Goal: Transaction & Acquisition: Obtain resource

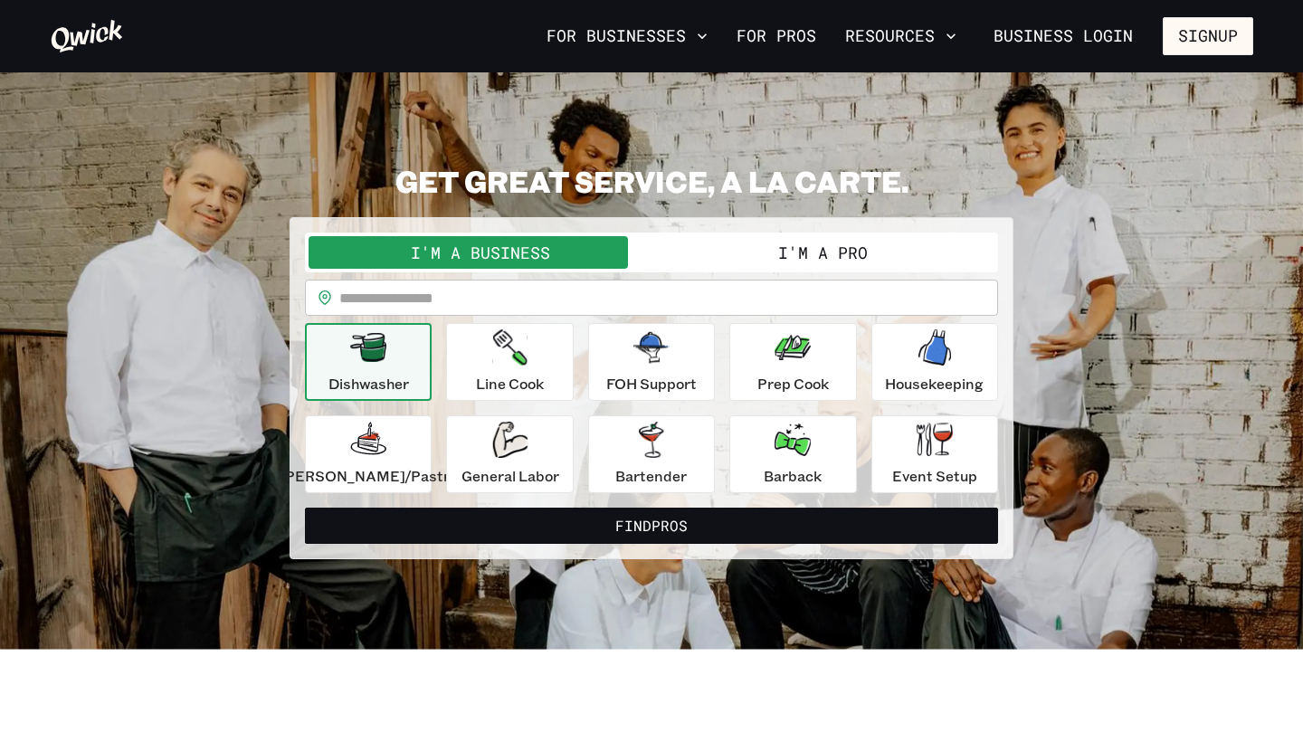
click at [267, 100] on section "**********" at bounding box center [651, 360] width 1303 height 577
click at [490, 466] on p "General Labor" at bounding box center [511, 476] width 98 height 22
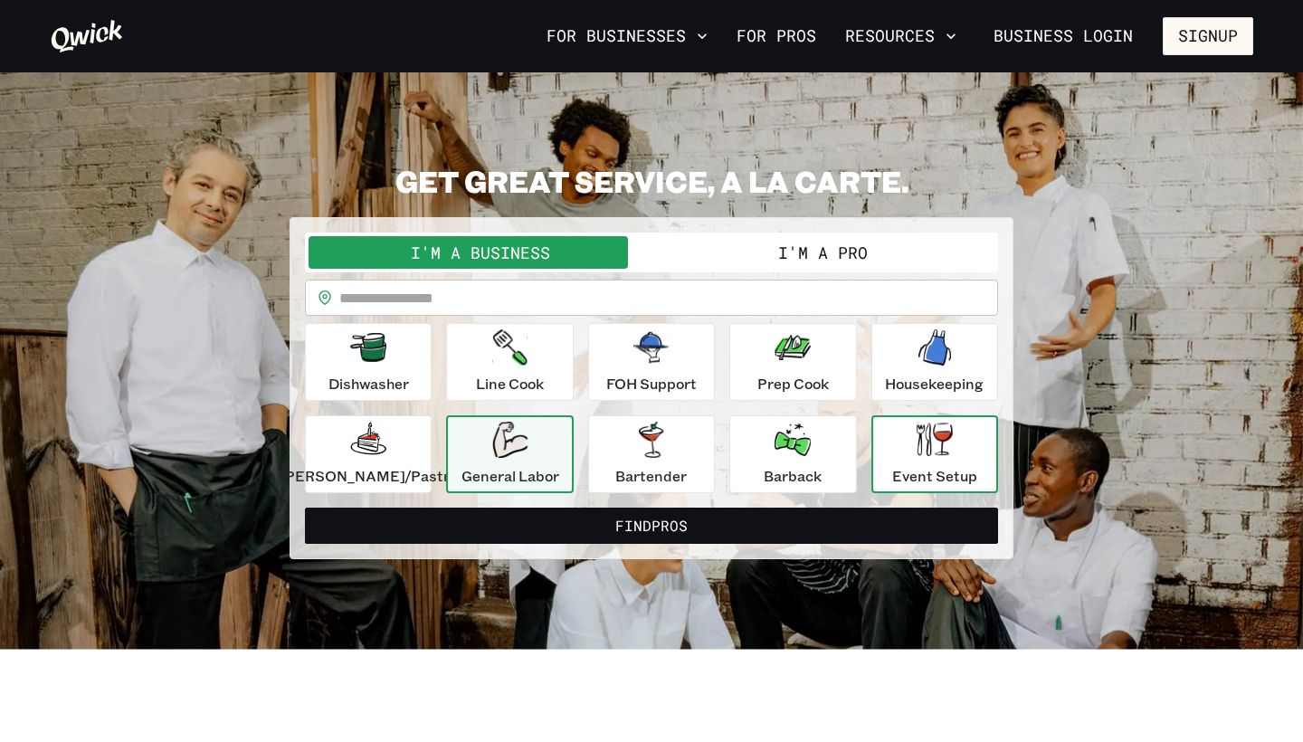
click at [906, 471] on p "Event Setup" at bounding box center [934, 476] width 85 height 22
click at [492, 442] on div "General Labor" at bounding box center [511, 454] width 98 height 65
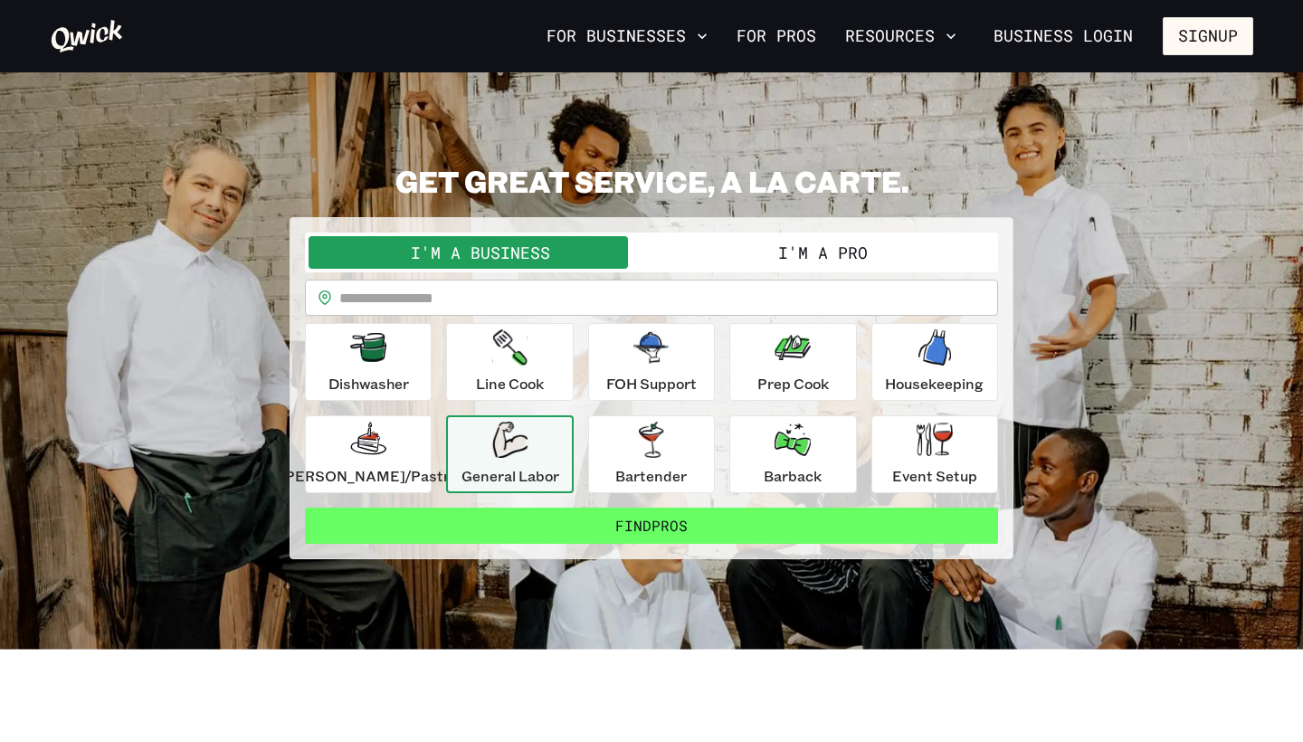
click at [517, 517] on button "Find Pros" at bounding box center [651, 526] width 693 height 36
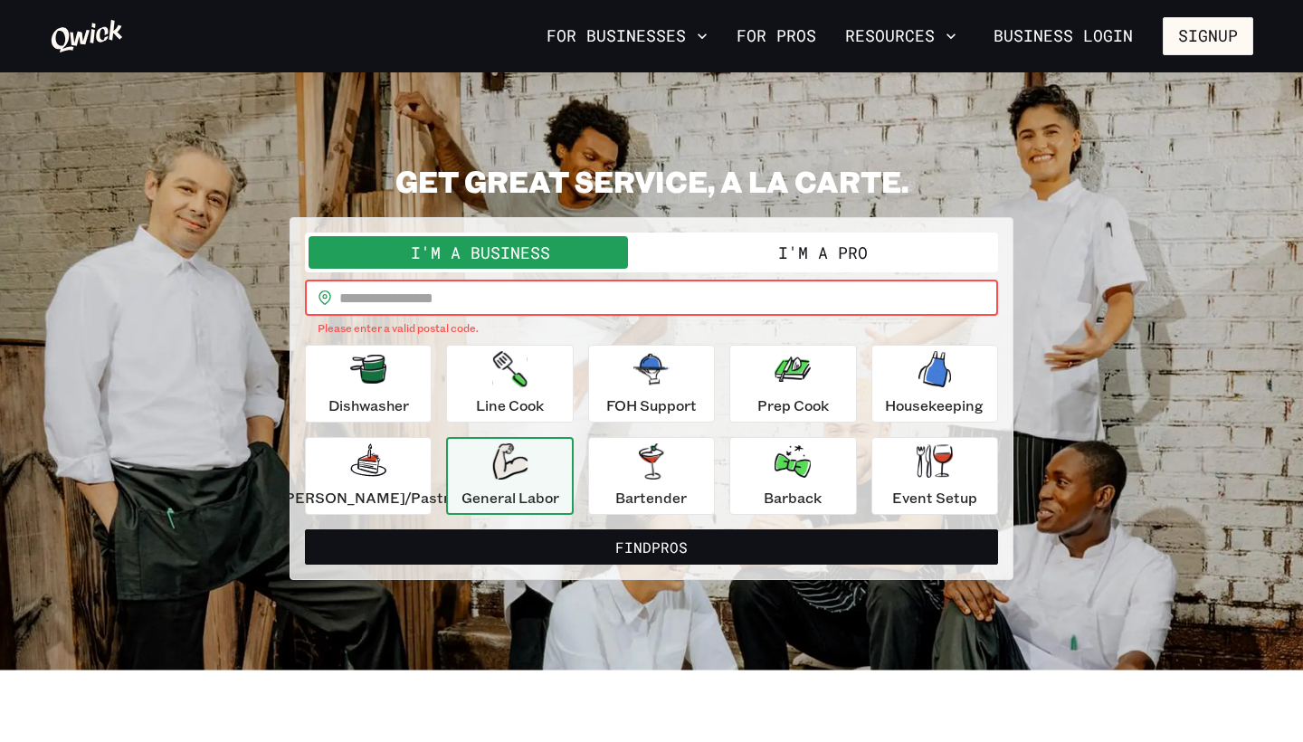
click at [460, 300] on input "text" at bounding box center [668, 298] width 659 height 36
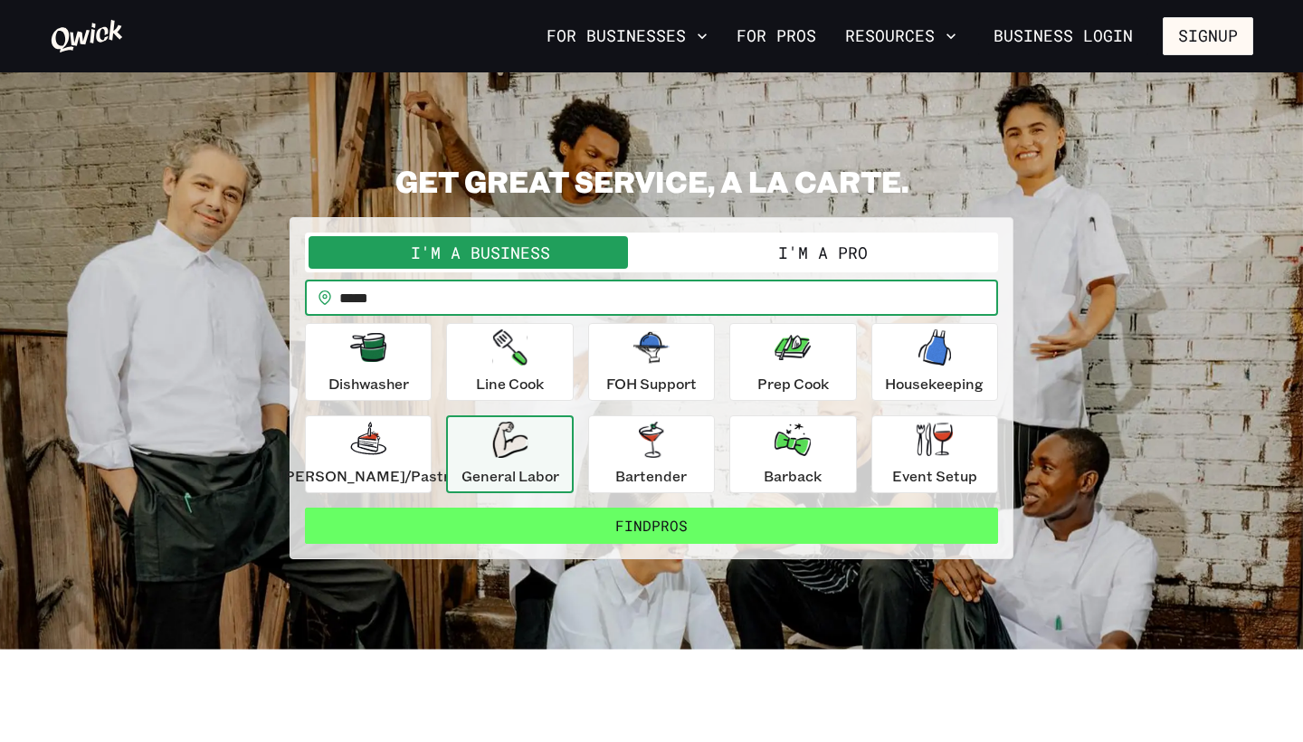
type input "*****"
click at [623, 521] on button "Find Pros" at bounding box center [651, 526] width 693 height 36
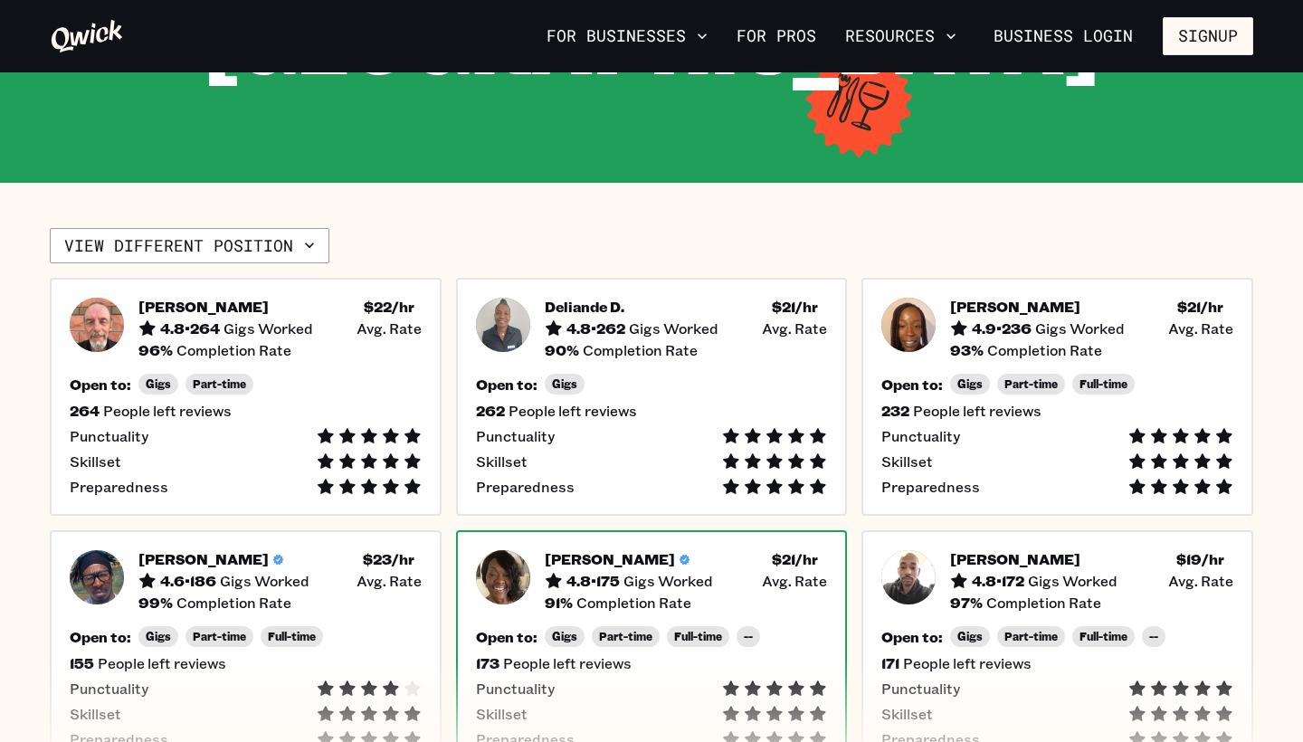
scroll to position [433, 0]
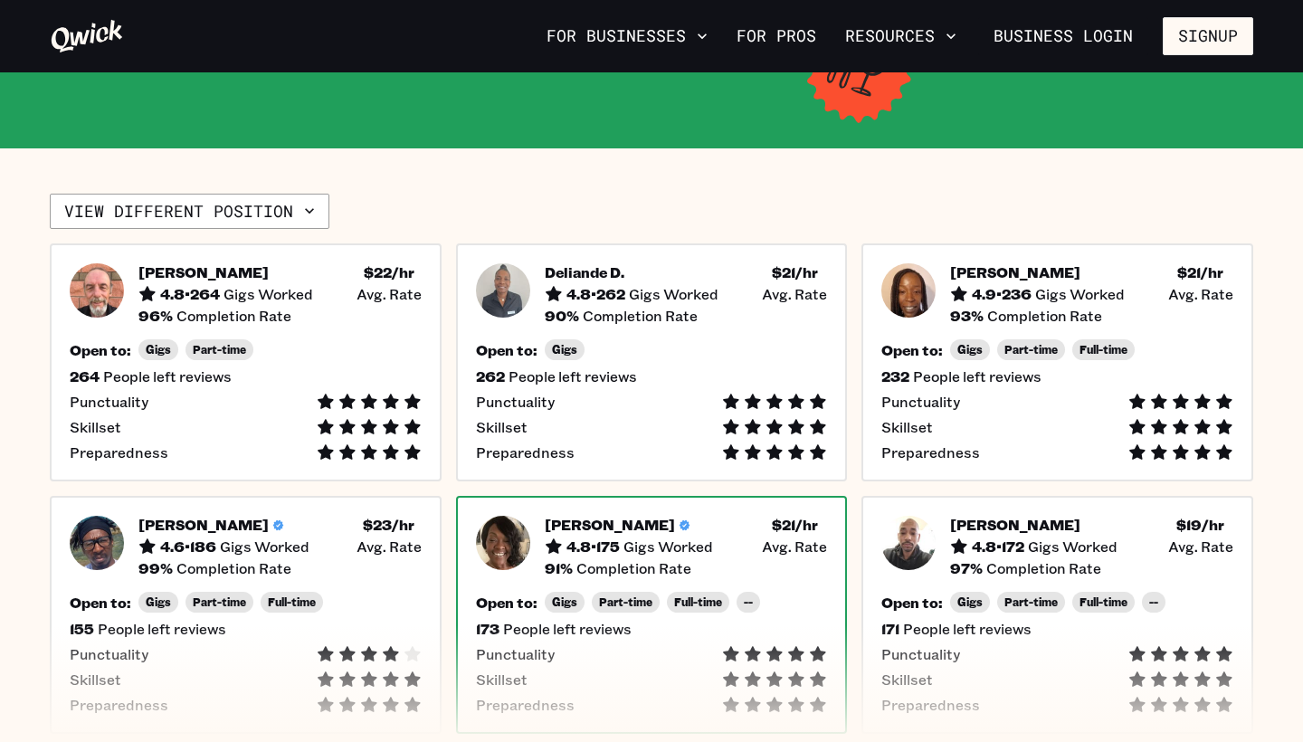
click at [479, 620] on div "173 People left reviews" at bounding box center [652, 629] width 352 height 18
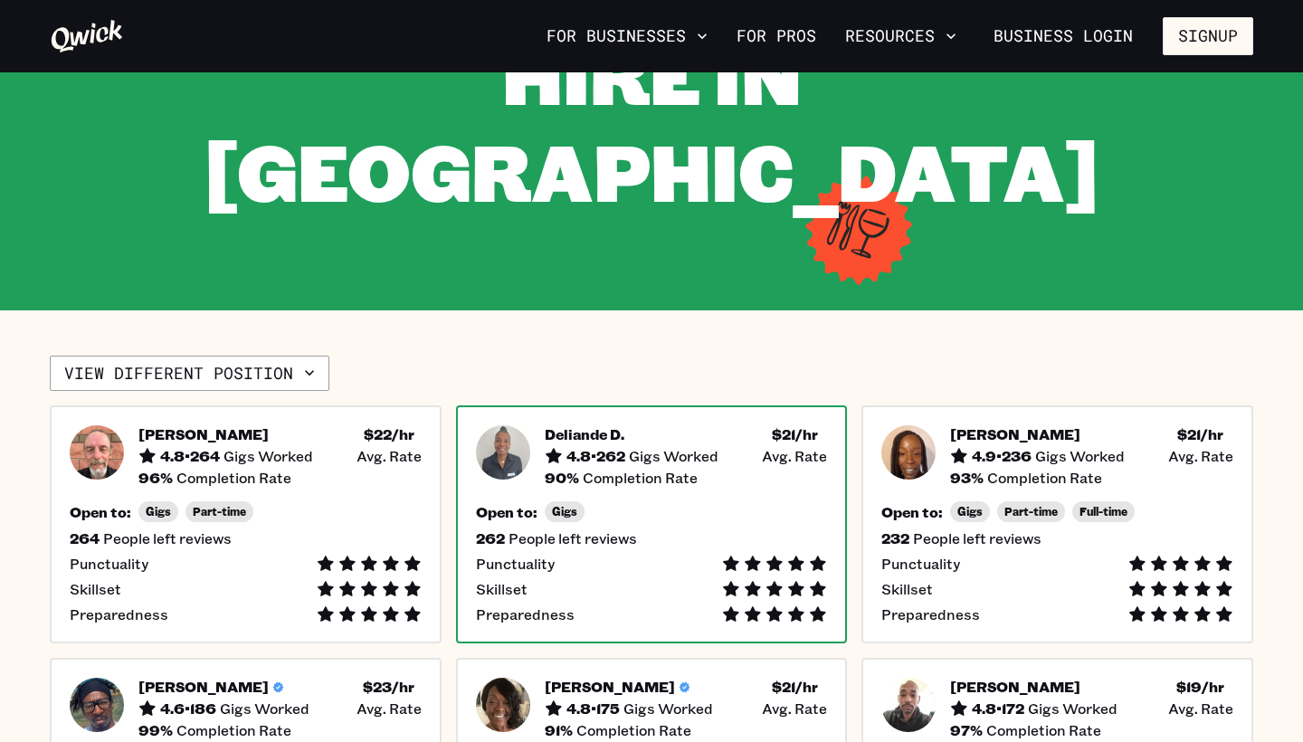
scroll to position [272, 0]
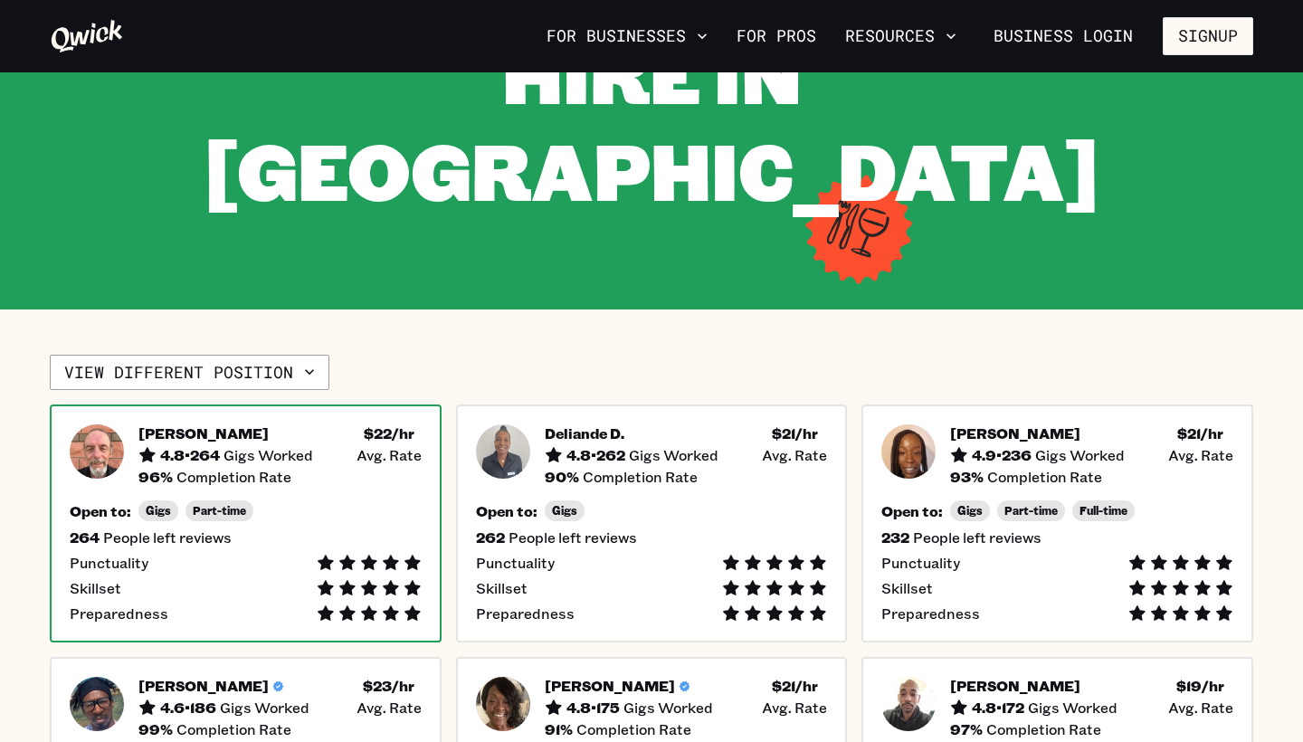
click at [347, 424] on div "[PERSON_NAME] 4.8 • 264 Gigs Worked $ 22 /hr • Avg. Rate" at bounding box center [279, 444] width 283 height 40
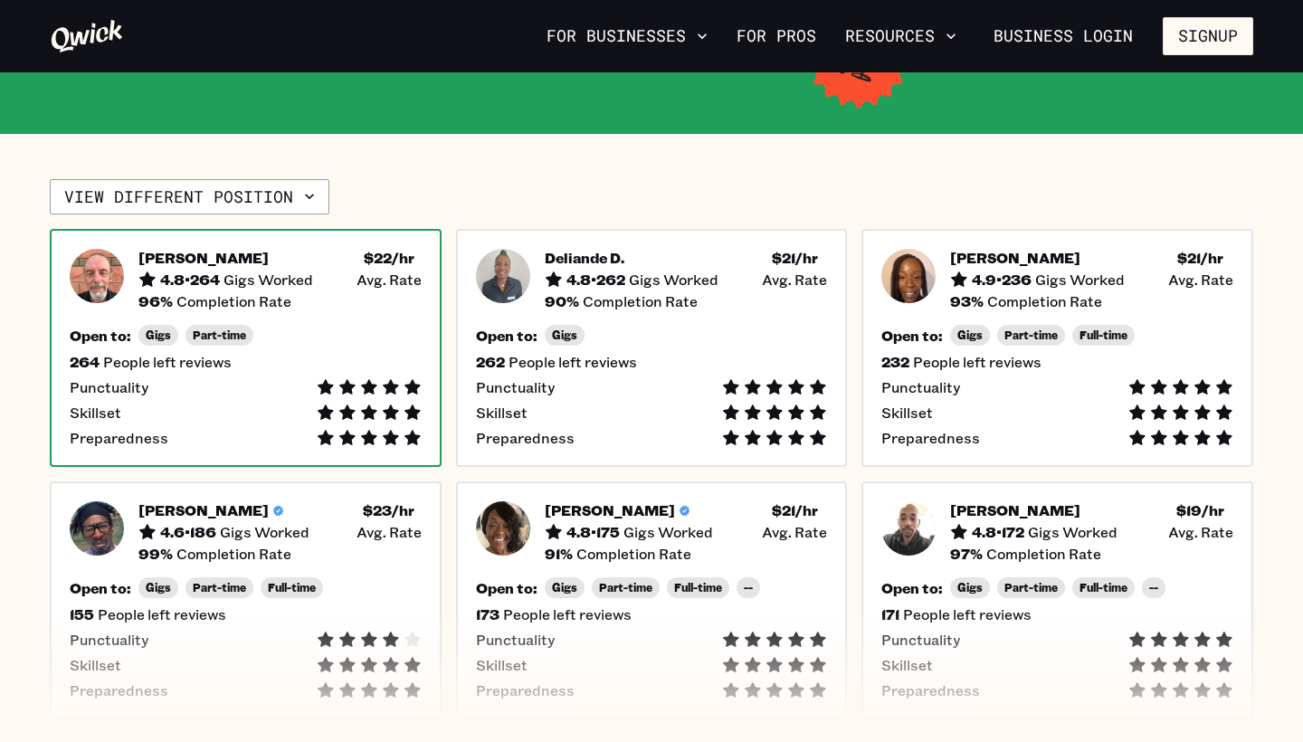
scroll to position [450, 0]
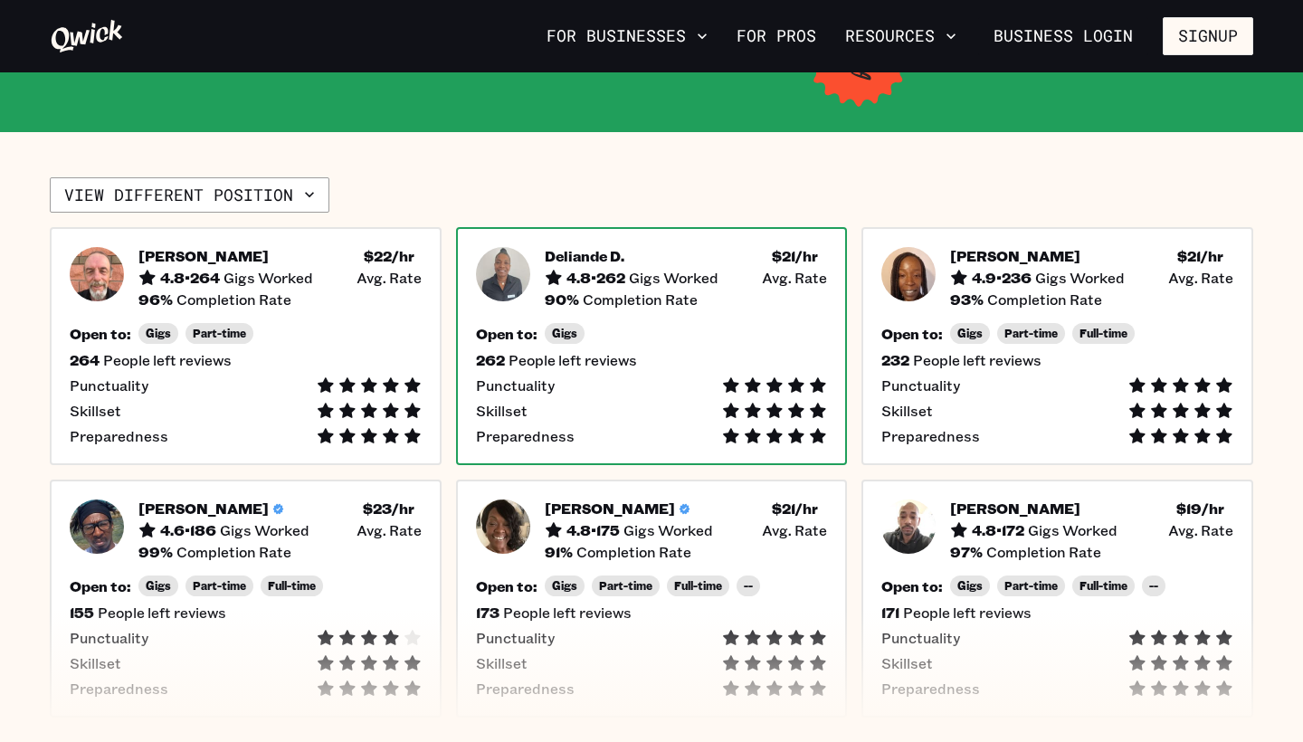
click at [686, 376] on div "Punctuality" at bounding box center [652, 385] width 352 height 18
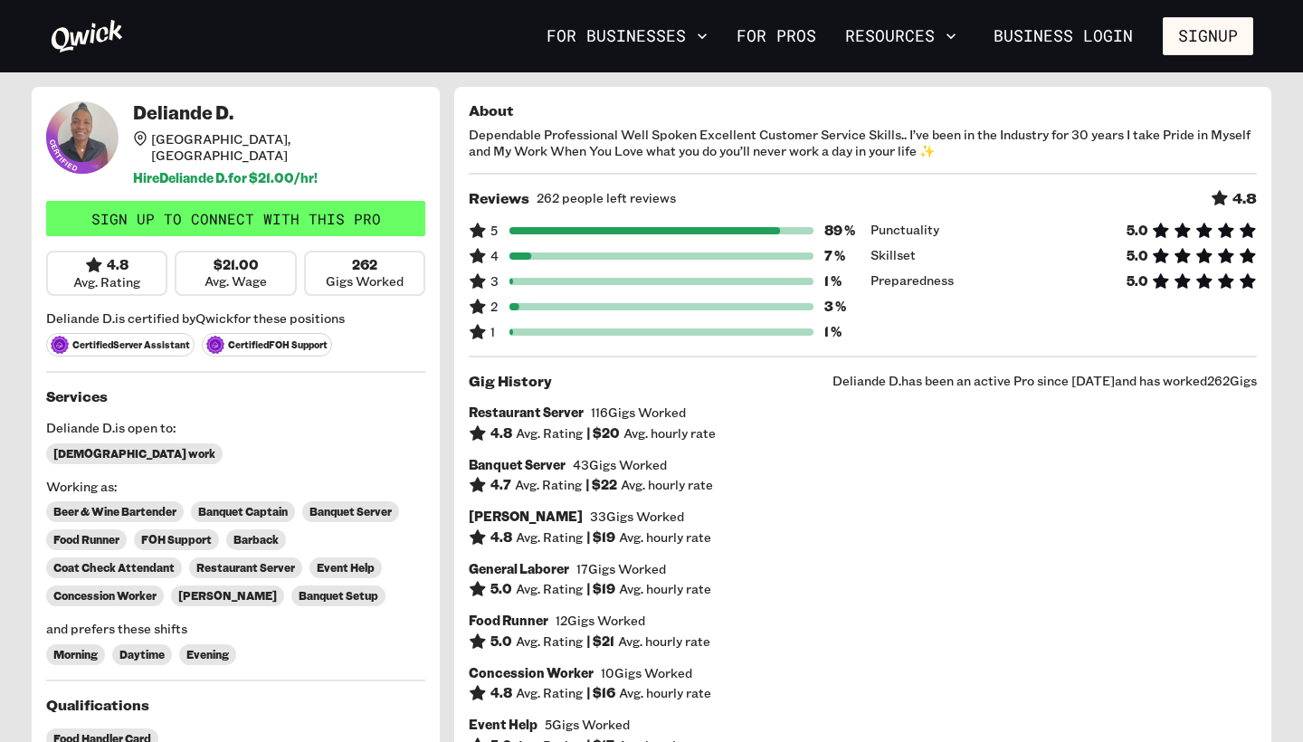
click at [346, 218] on link "Sign up to connect with this Pro" at bounding box center [235, 219] width 379 height 36
